Goal: Task Accomplishment & Management: Manage account settings

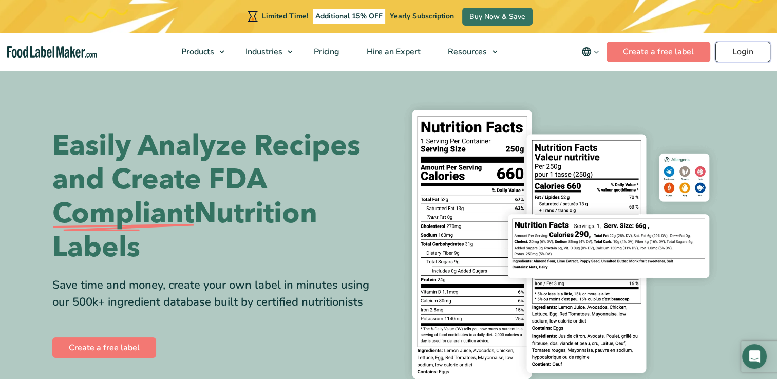
click at [751, 50] on link "Login" at bounding box center [742, 52] width 55 height 21
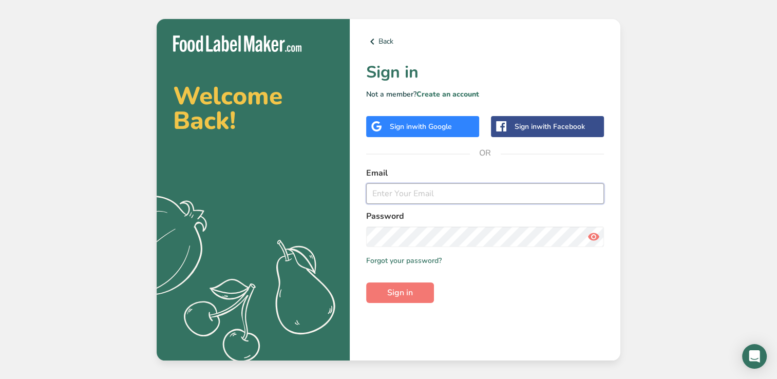
type input "tastyjerkyhawaii@yahoo.com"
click at [591, 236] on icon at bounding box center [593, 236] width 12 height 18
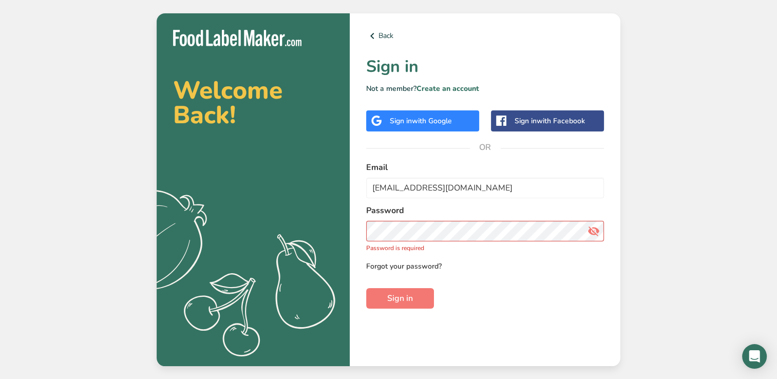
click at [367, 264] on link "Forgot your password?" at bounding box center [403, 266] width 75 height 11
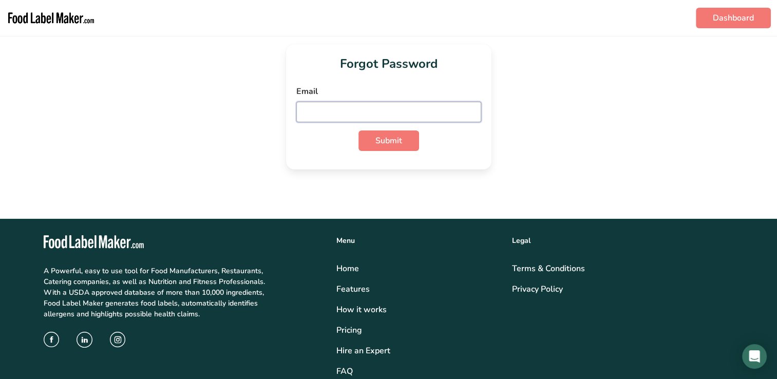
click at [347, 117] on input "email" at bounding box center [388, 112] width 185 height 21
type input "tastyjerkyhawaii@yahoo.com"
click at [394, 145] on span "Submit" at bounding box center [388, 141] width 27 height 12
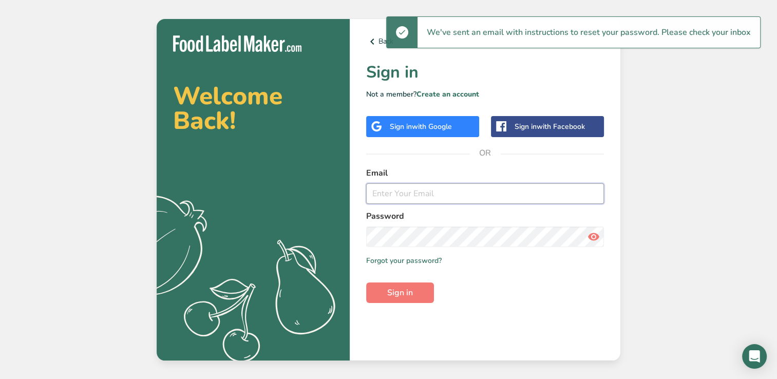
type input "tastyjerkyhawaii@yahoo.com"
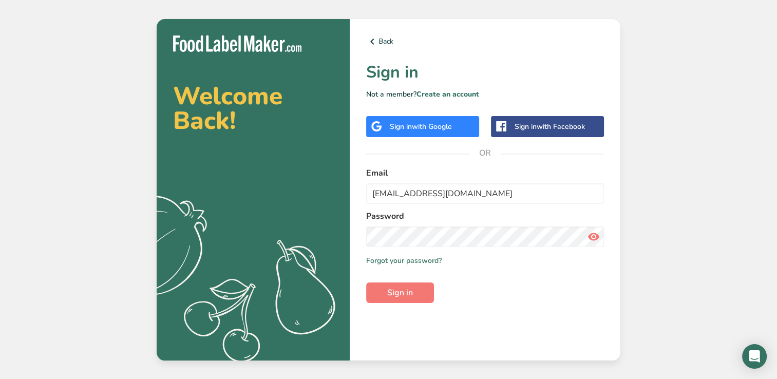
click at [603, 263] on div "Remember me Forgot your password?" at bounding box center [485, 260] width 238 height 11
click at [409, 291] on span "Sign in" at bounding box center [400, 293] width 26 height 12
click at [598, 240] on icon at bounding box center [593, 236] width 12 height 18
click at [401, 287] on span "Sign in" at bounding box center [400, 293] width 26 height 12
click at [403, 295] on span "Sign in" at bounding box center [400, 293] width 26 height 12
